Goal: Contribute content

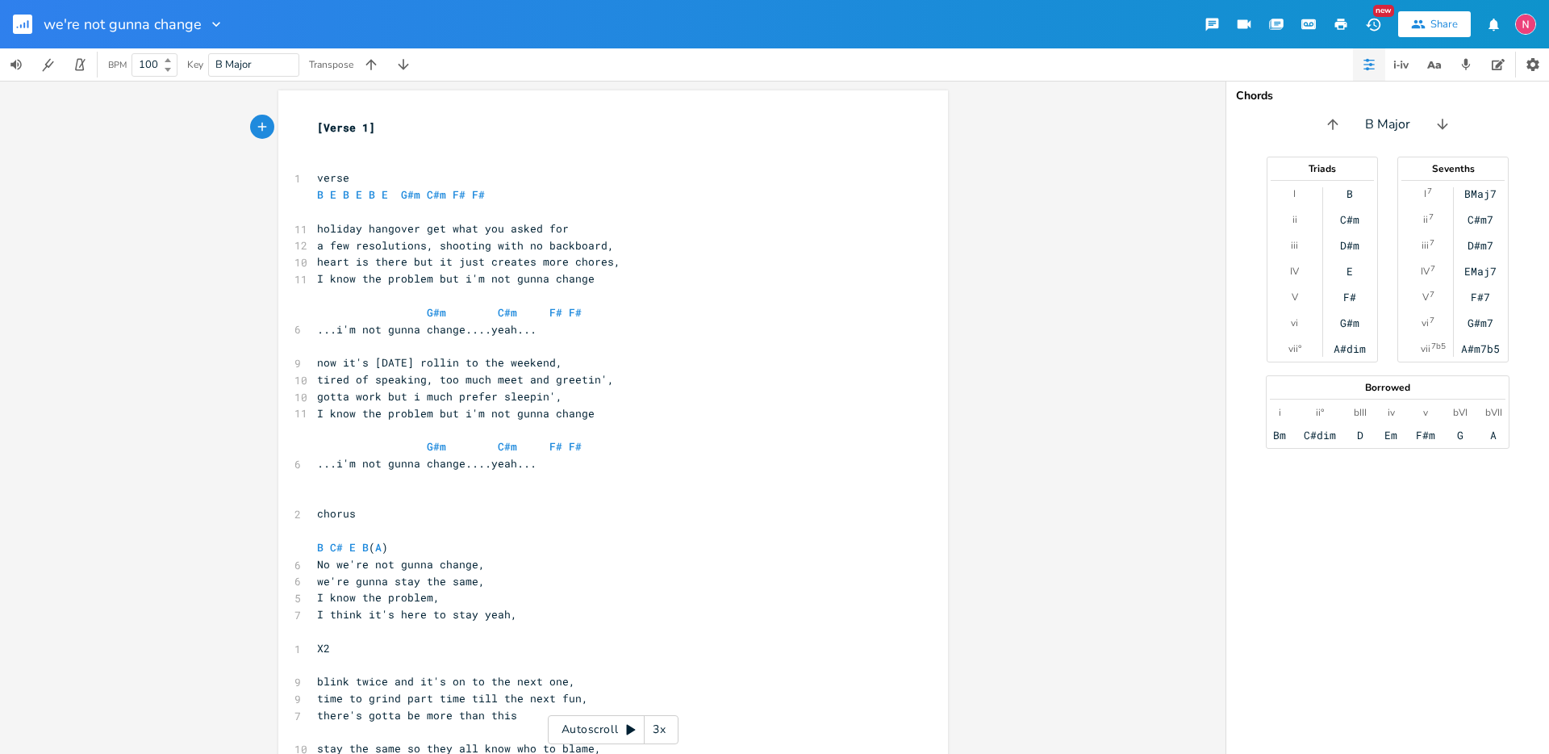
click at [436, 231] on span "holiday hangover get what you asked for" at bounding box center [443, 228] width 252 height 15
type textarea "got"
type textarea "holiday hangover got what you asked for"
type textarea "few resolutions, shooting with no backboard,"
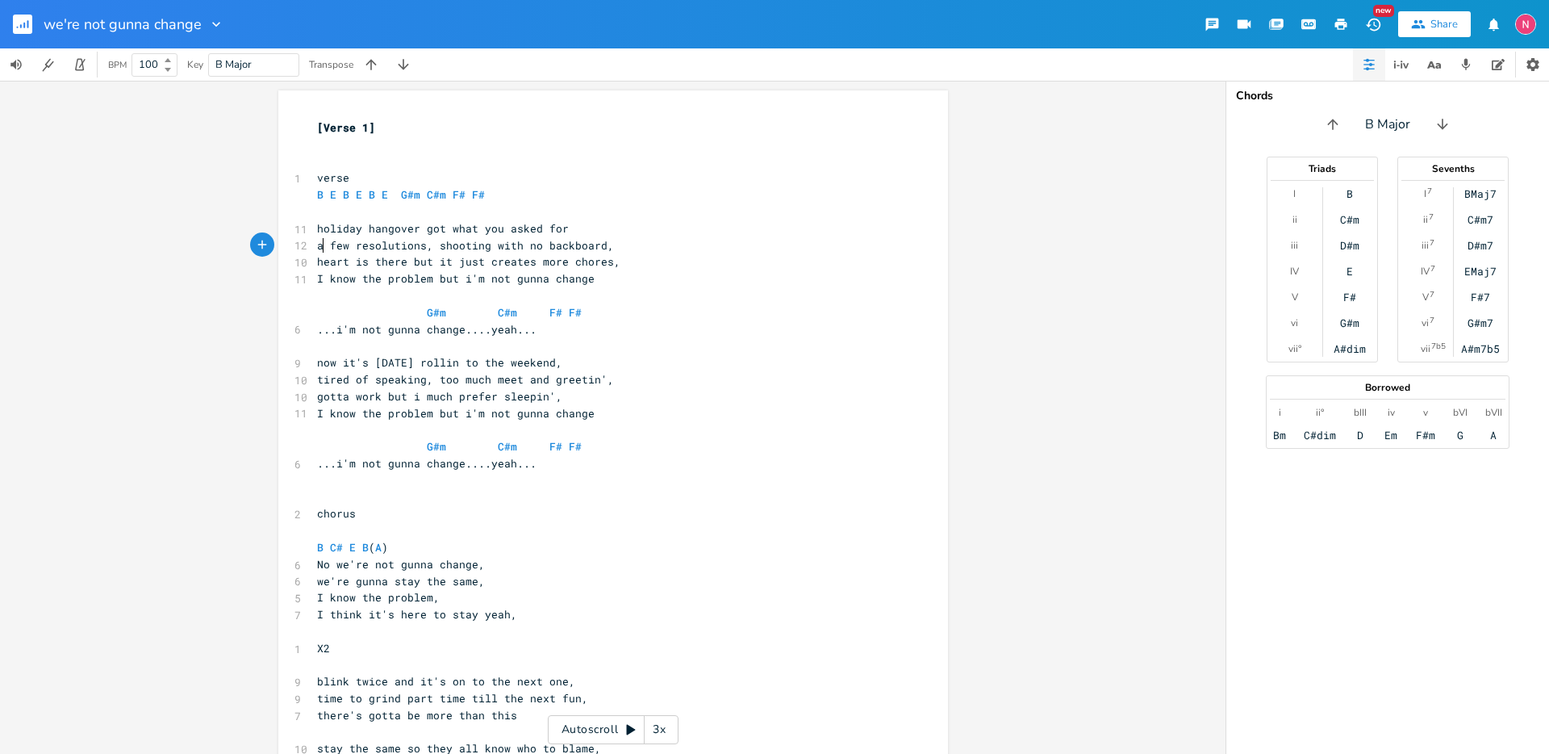
type textarea "few resolutions, shooting with no backboard,"
type textarea "a few resolutions, shooting with no backboard,"
click at [533, 246] on span "a few resolutions, shooting with no backboard," at bounding box center [465, 245] width 297 height 15
drag, startPoint x: 565, startPoint y: 249, endPoint x: 431, endPoint y: 247, distance: 134.0
click at [431, 247] on span "a few resolutions, shooting with no backboard," at bounding box center [465, 245] width 297 height 15
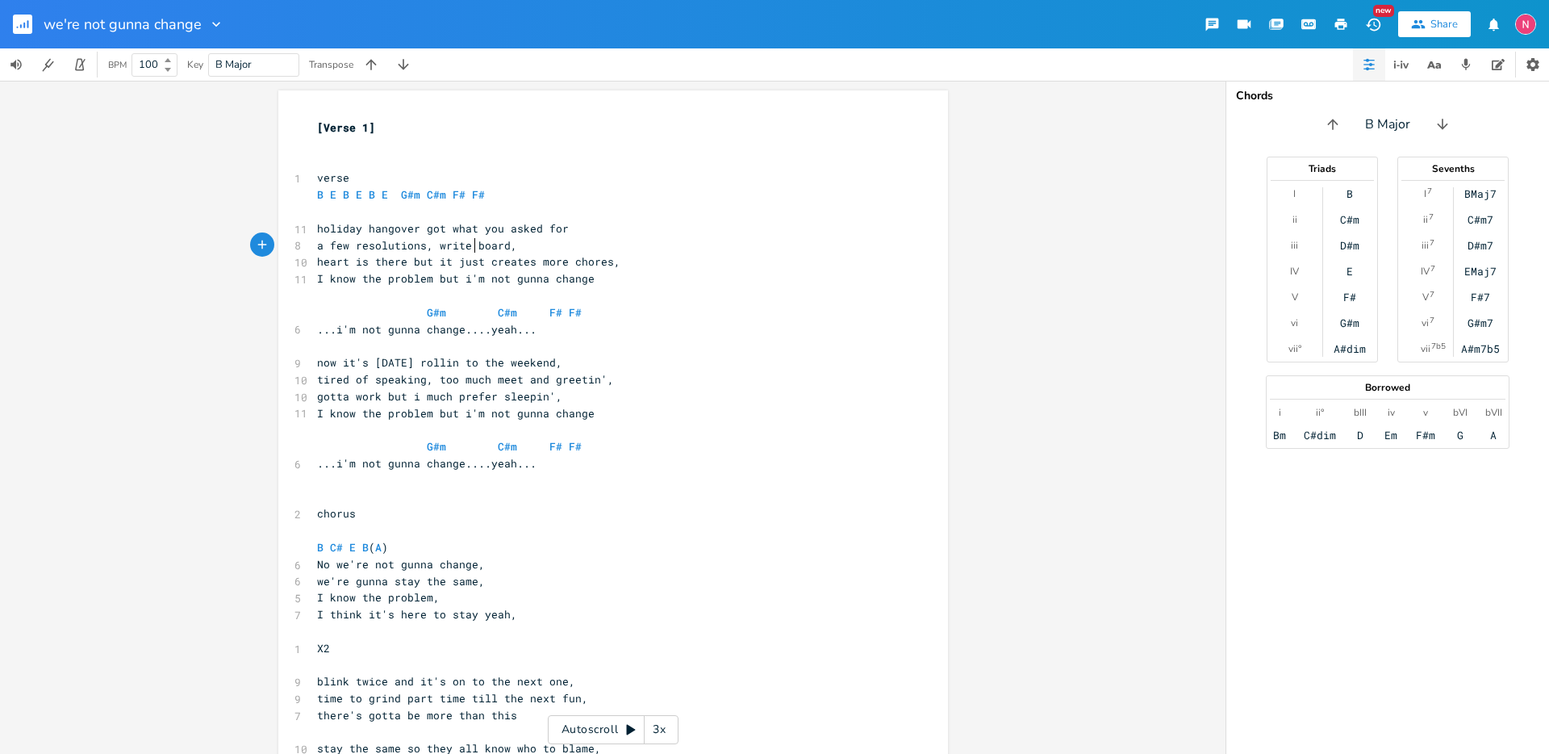
scroll to position [0, 27]
type textarea "write till i"
type textarea "I get"
type textarea "boresd\\"
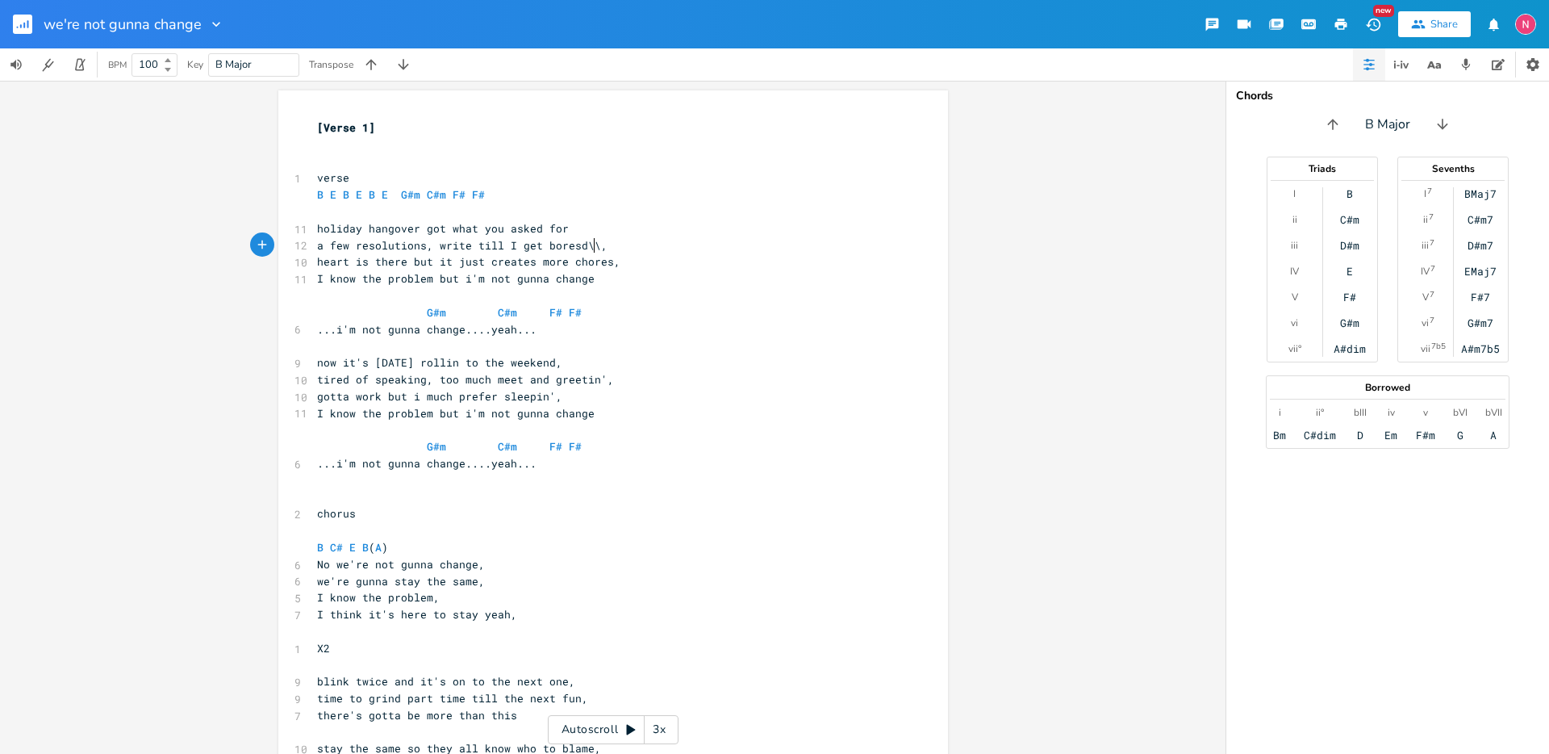
scroll to position [0, 38]
type textarea "d"
click at [501, 248] on span "a few resolutions, write till I get bored," at bounding box center [452, 245] width 271 height 15
type textarea "ya"
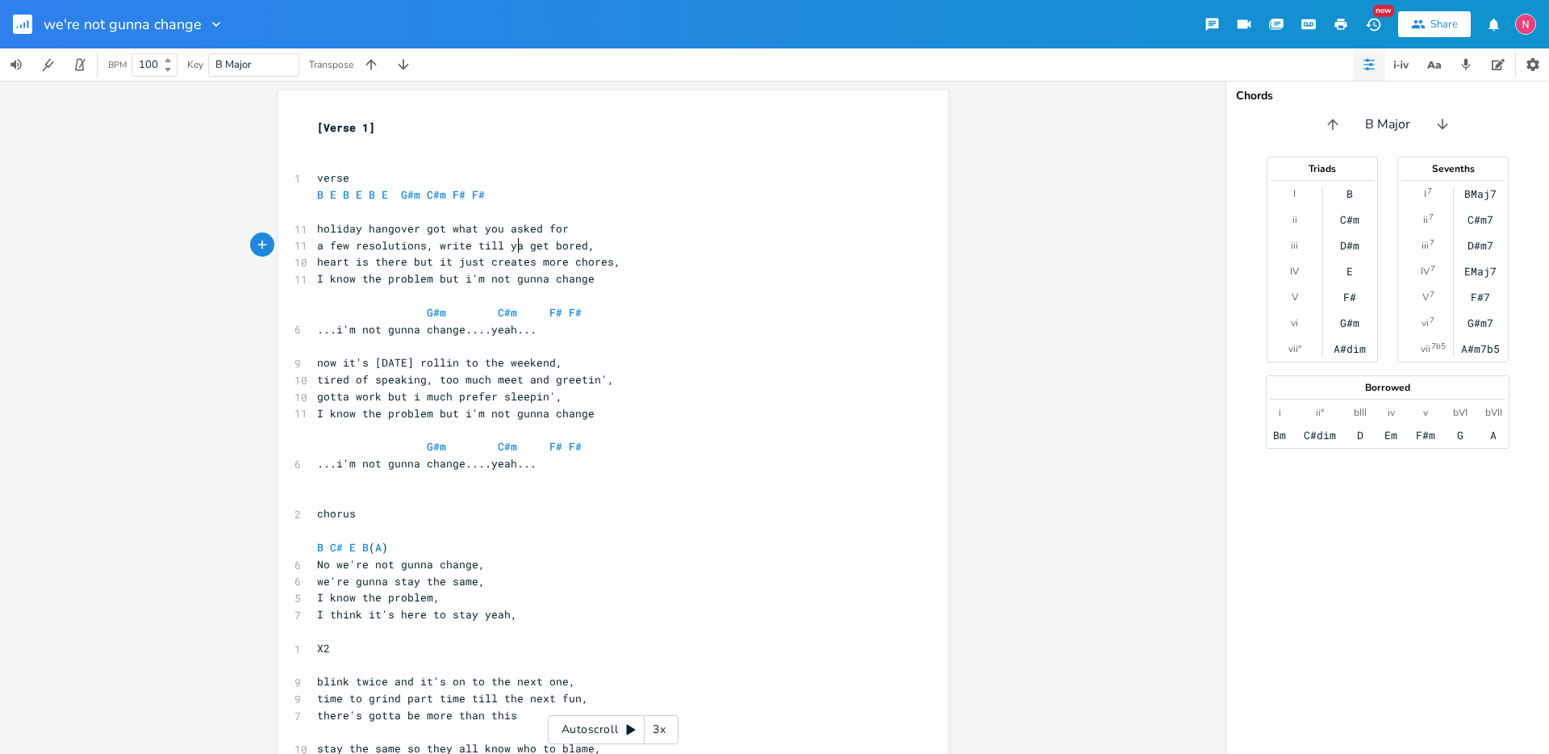
scroll to position [0, 10]
drag, startPoint x: 495, startPoint y: 232, endPoint x: 479, endPoint y: 233, distance: 16.2
click at [479, 233] on span "holiday hangover got what you asked for" at bounding box center [443, 228] width 252 height 15
type textarea "I"
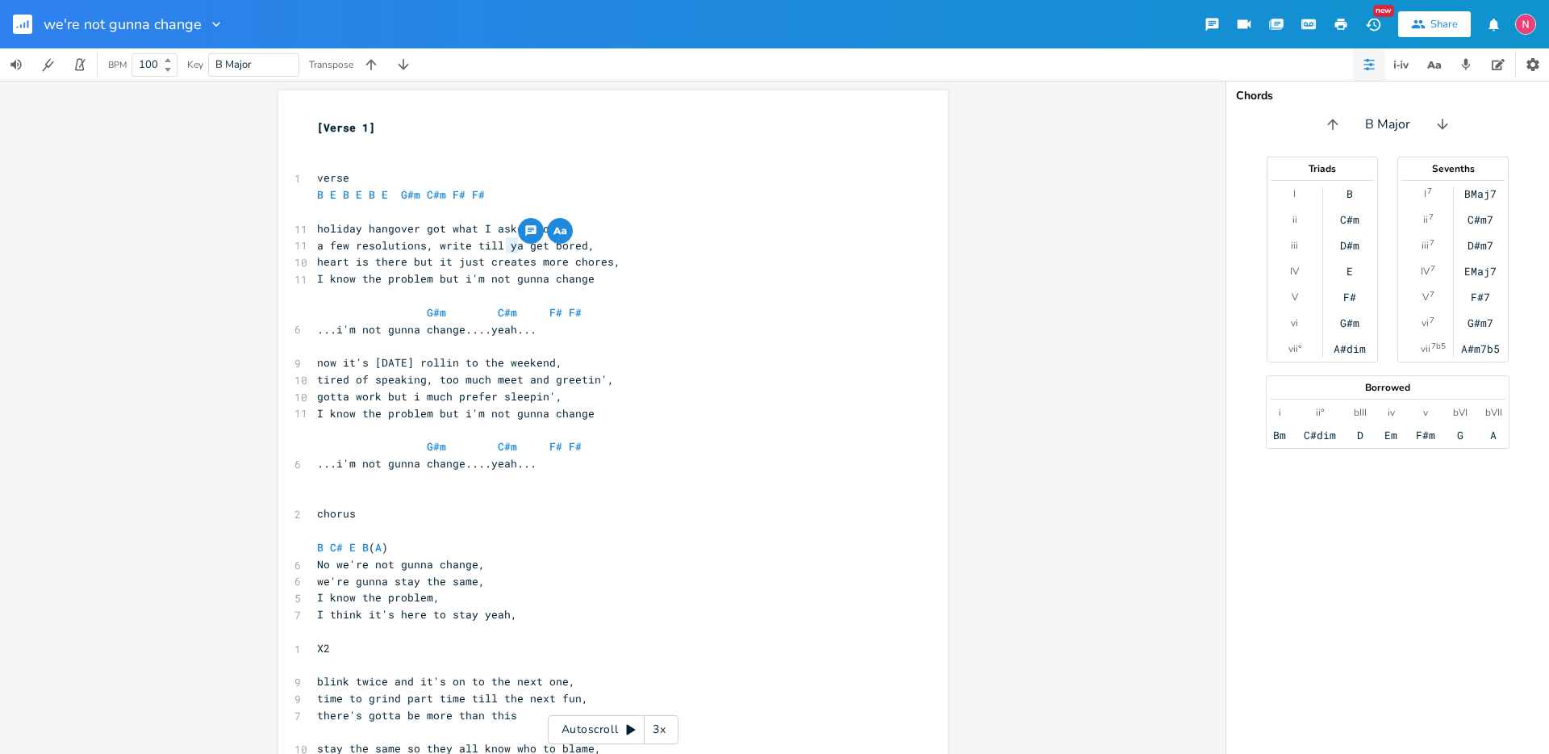
drag, startPoint x: 513, startPoint y: 247, endPoint x: 504, endPoint y: 248, distance: 9.7
click at [504, 248] on span "a few resolutions, write till ya get bored," at bounding box center [456, 245] width 278 height 15
type textarea "I"
click at [621, 265] on span "heart is there but it just creates more chores," at bounding box center [468, 261] width 303 height 15
click at [339, 266] on span "heart is there but it just creates more chores," at bounding box center [468, 261] width 303 height 15
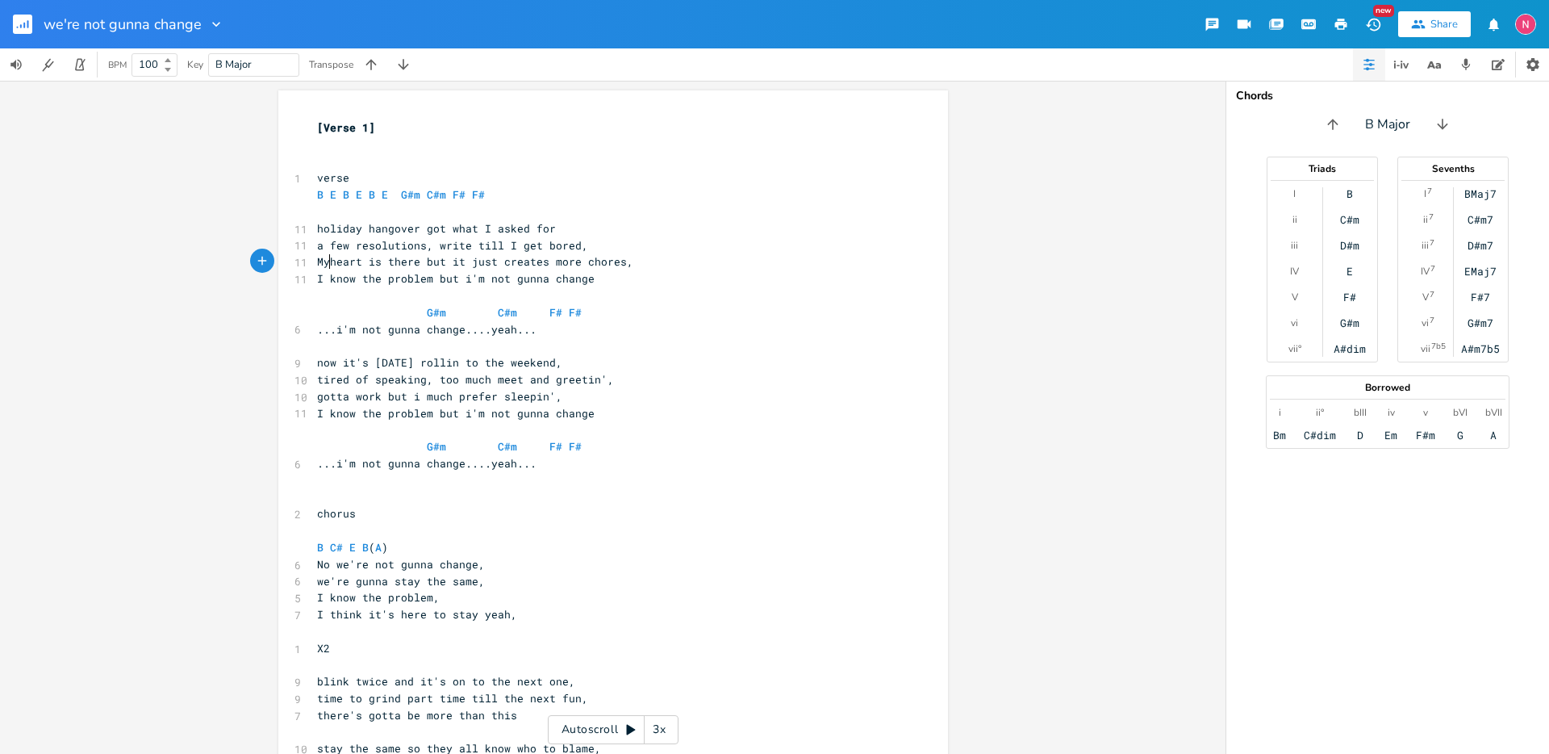
type textarea "My"
